Goal: Book appointment/travel/reservation

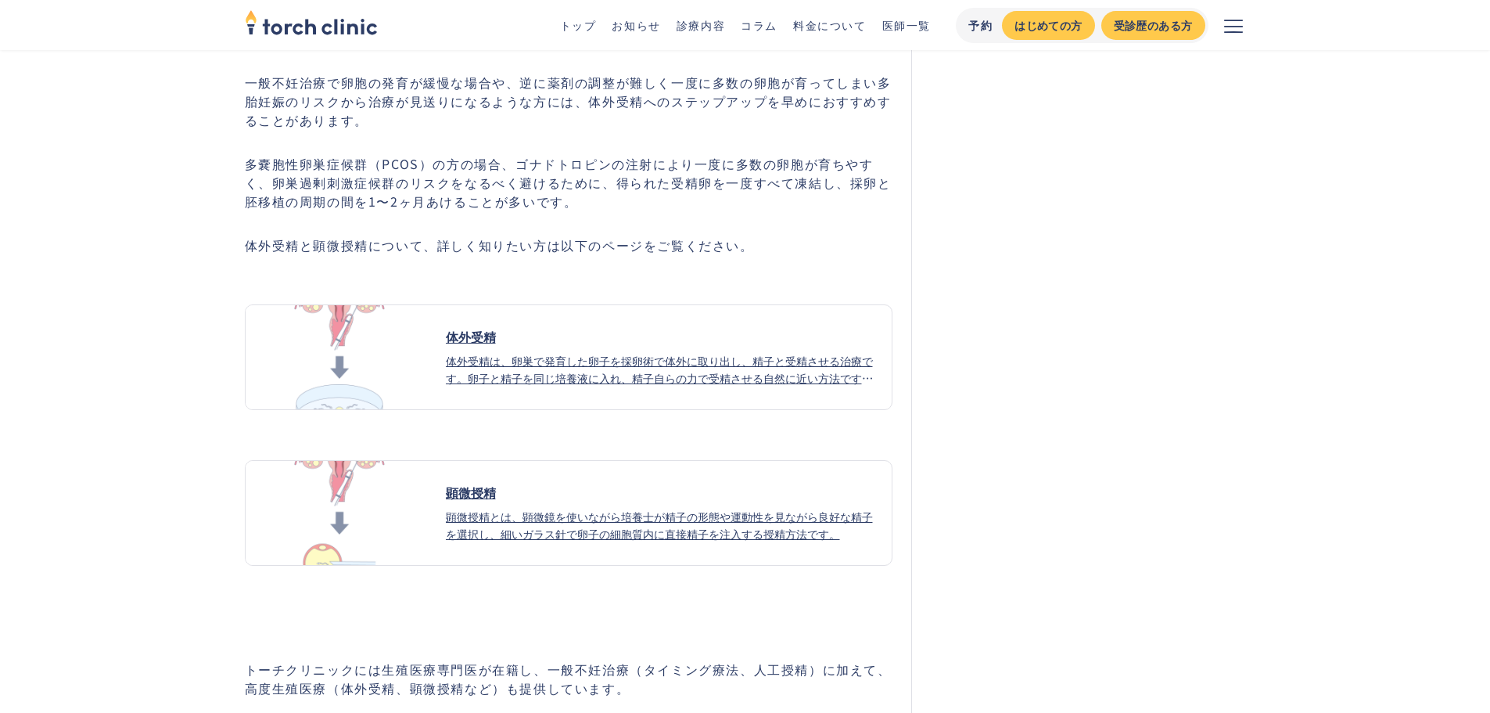
scroll to position [7598, 0]
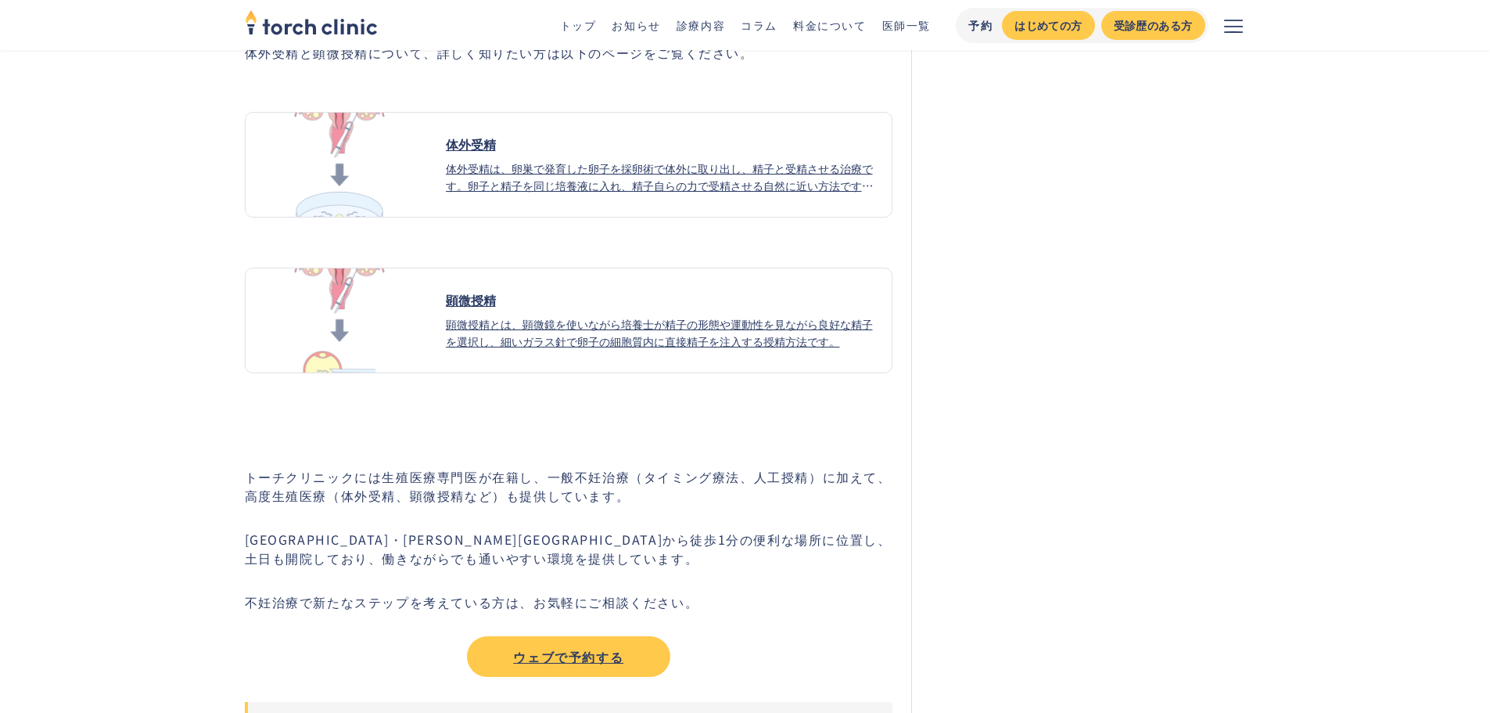
drag, startPoint x: 0, startPoint y: 0, endPoint x: 508, endPoint y: 300, distance: 590.2
drag, startPoint x: 508, startPoint y: 300, endPoint x: 396, endPoint y: 522, distance: 249.1
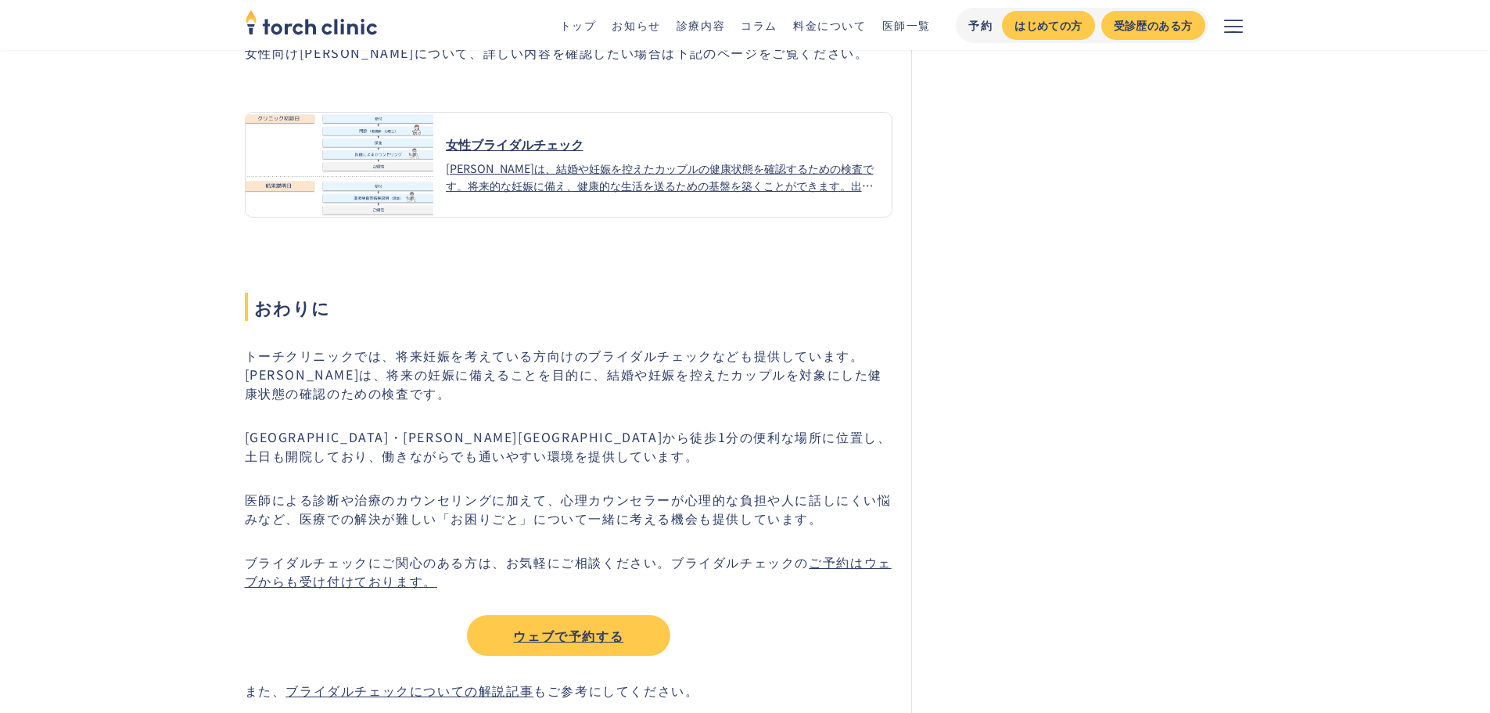
scroll to position [9294, 0]
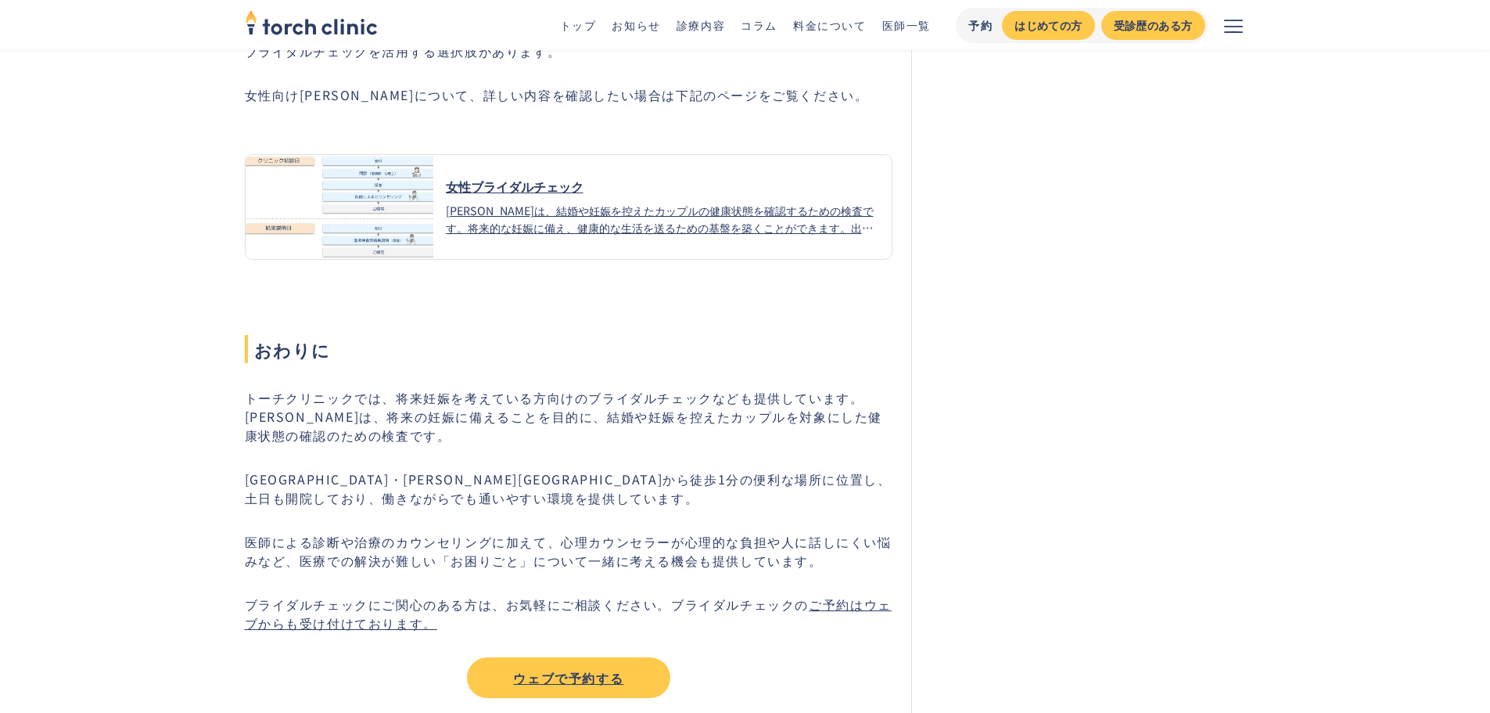
click at [564, 202] on div "[PERSON_NAME]は、結婚や妊娠を控えたカップルの健康状態を確認するための検査です。将来的な妊娠に備え、健康的な生活を送るための基盤を築くことができま…" at bounding box center [663, 219] width 434 height 34
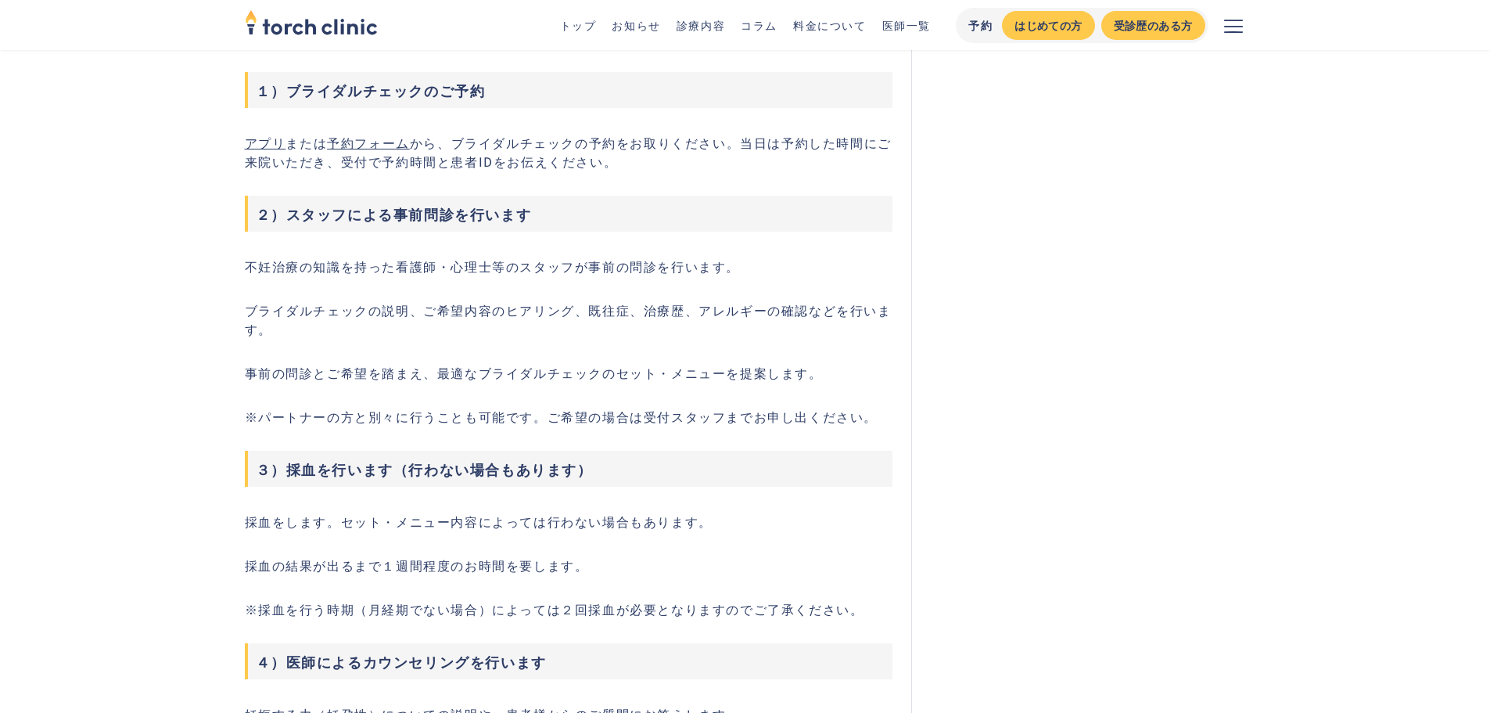
scroll to position [1825, 0]
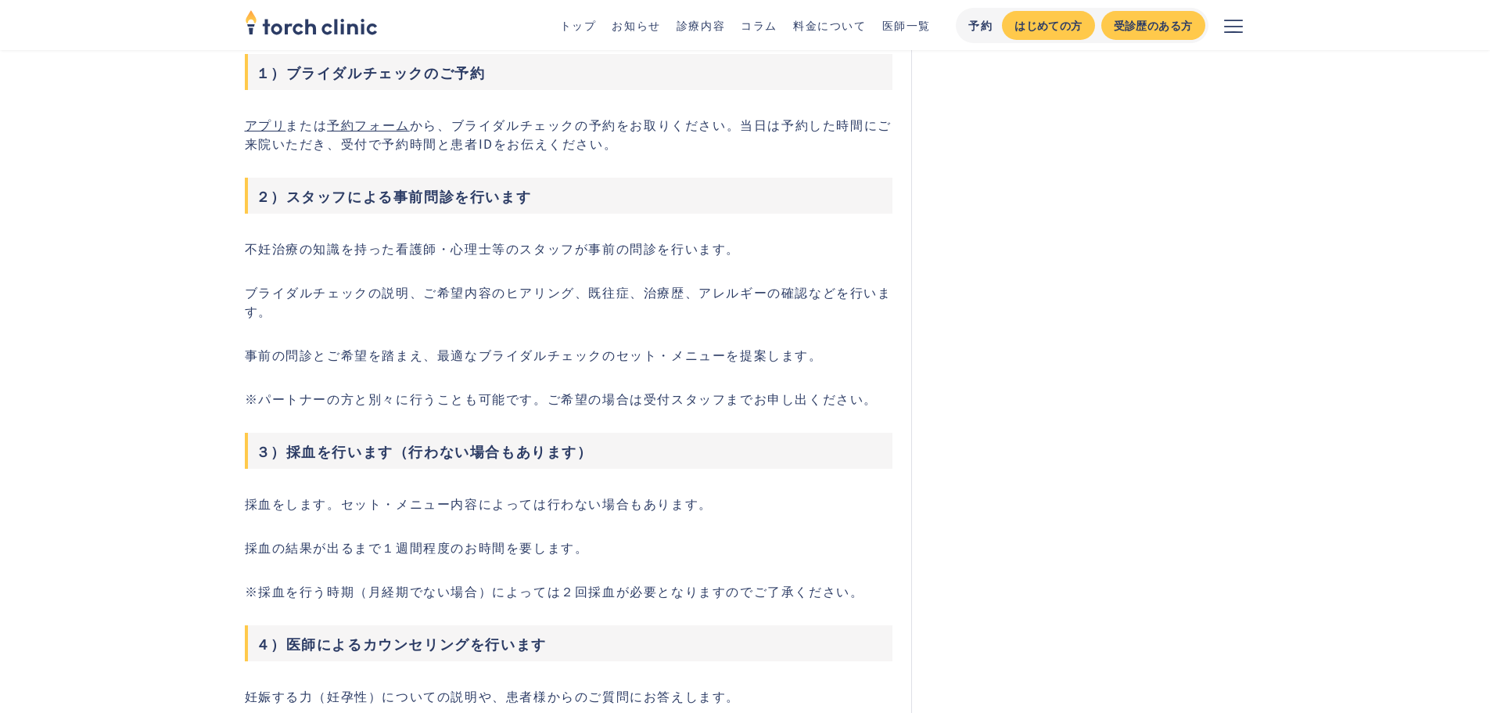
click at [375, 115] on link "予約フォーム" at bounding box center [368, 124] width 83 height 19
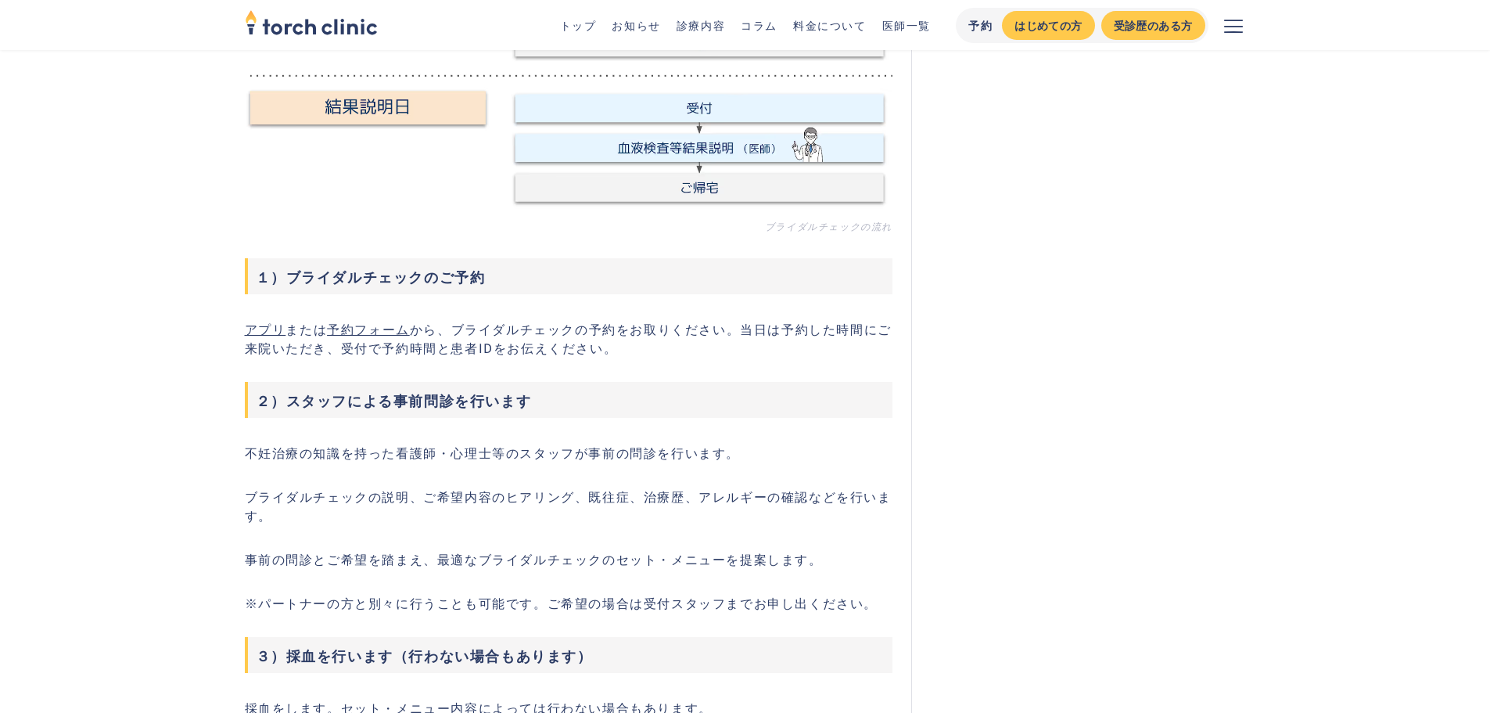
scroll to position [1617, 0]
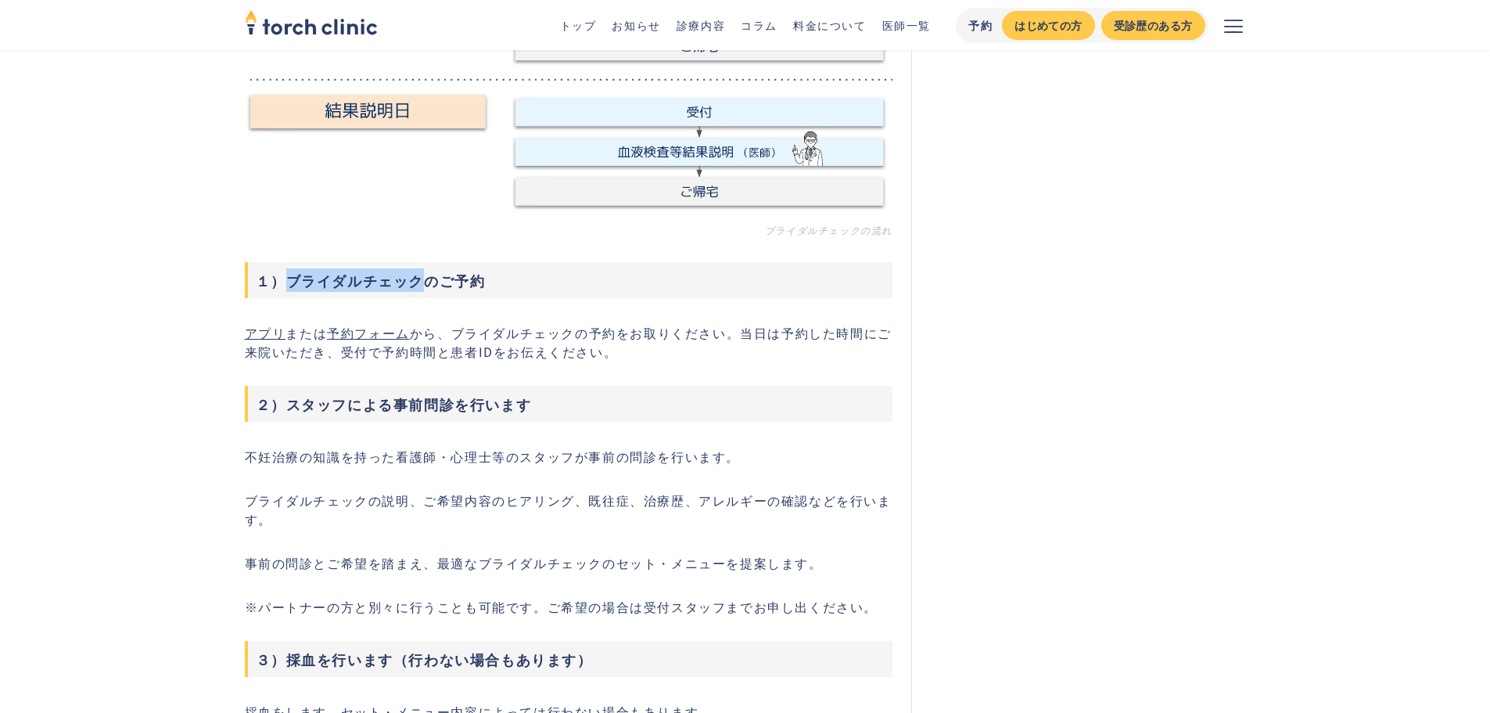
drag, startPoint x: 420, startPoint y: 270, endPoint x: 293, endPoint y: 283, distance: 128.2
click at [289, 285] on h3 "１）ブライダルチェックのご予約" at bounding box center [569, 280] width 649 height 36
copy h3 "ブライダルチェック"
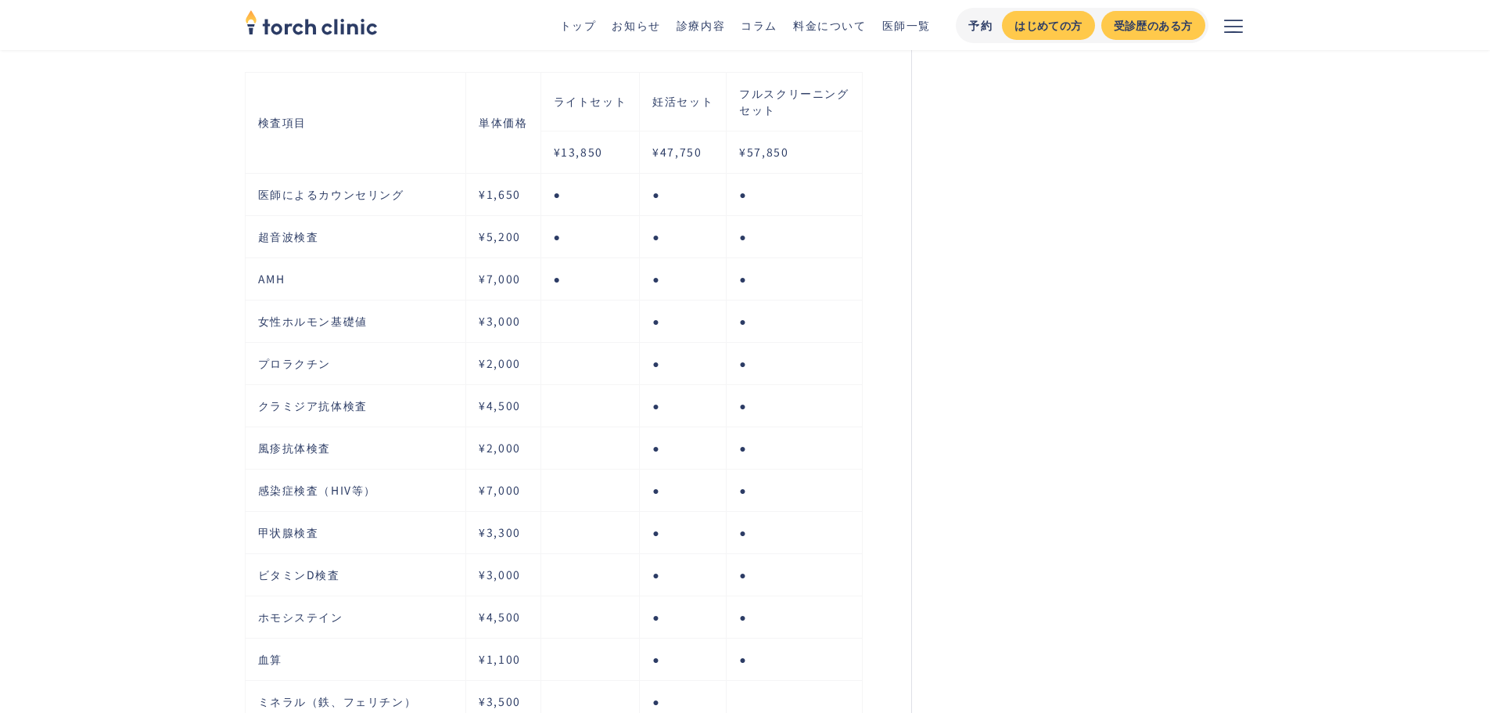
scroll to position [3025, 0]
